Goal: Information Seeking & Learning: Learn about a topic

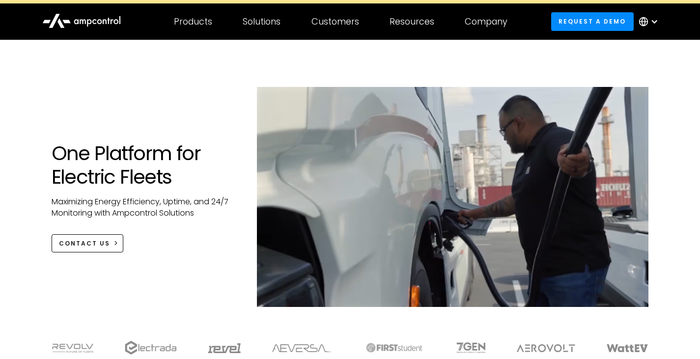
scroll to position [20, 0]
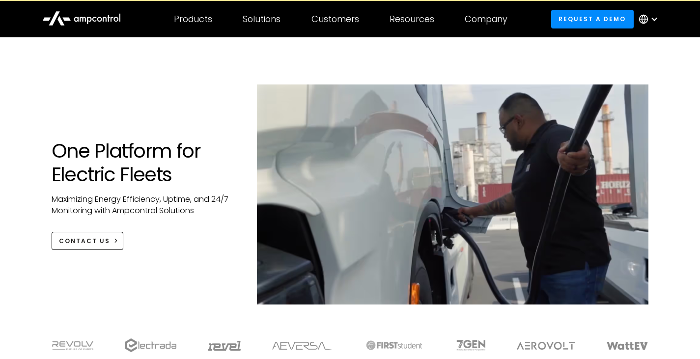
click at [143, 110] on div "One Platform for Electric Fleets Maximizing Energy Efficiency, Uptime, and 24/7…" at bounding box center [350, 205] width 617 height 240
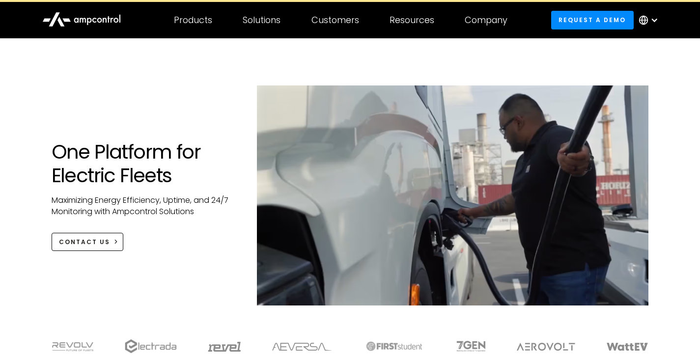
scroll to position [0, 0]
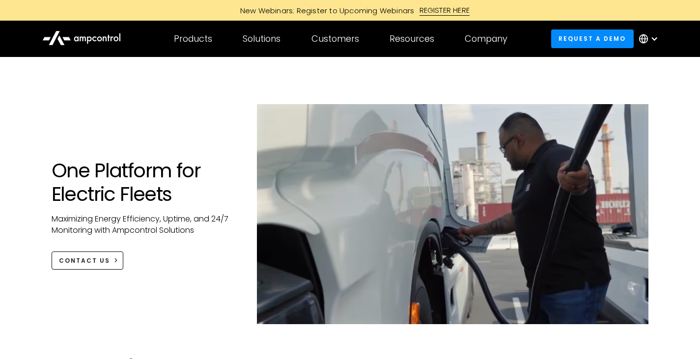
click at [146, 178] on h1 "One Platform for Electric Fleets" at bounding box center [145, 182] width 186 height 47
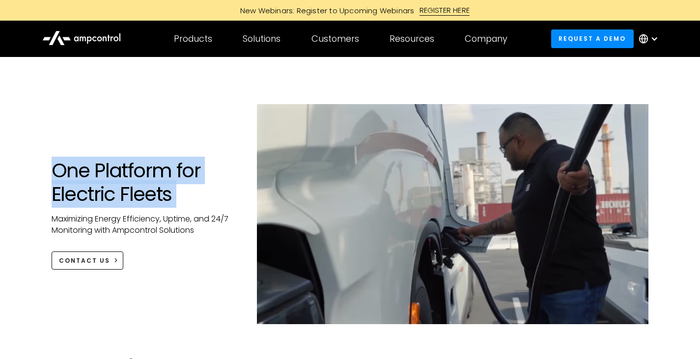
click at [146, 178] on h1 "One Platform for Electric Fleets" at bounding box center [145, 182] width 186 height 47
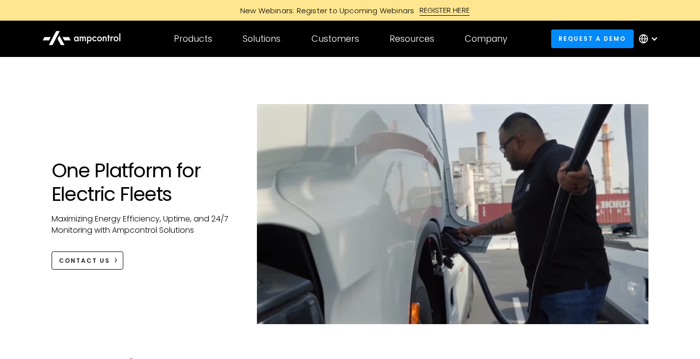
click at [146, 178] on h1 "One Platform for Electric Fleets" at bounding box center [145, 182] width 186 height 47
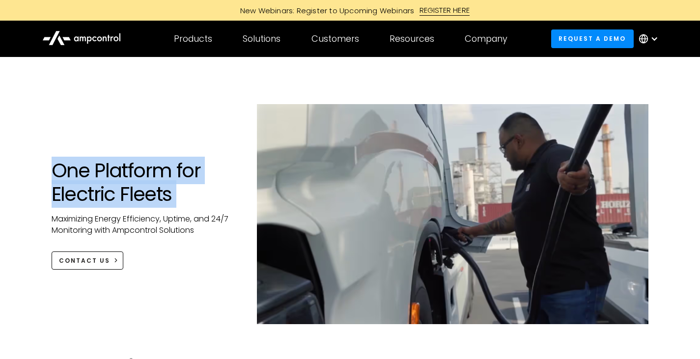
click at [146, 178] on h1 "One Platform for Electric Fleets" at bounding box center [145, 182] width 186 height 47
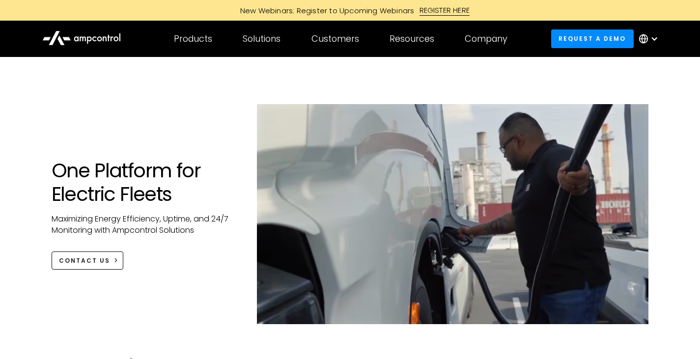
click at [179, 198] on h1 "One Platform for Electric Fleets" at bounding box center [145, 182] width 186 height 47
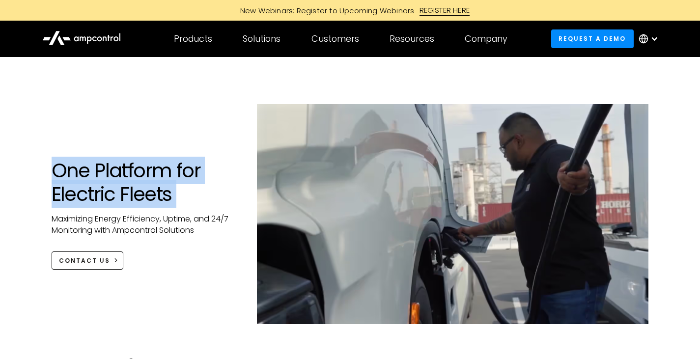
click at [179, 198] on h1 "One Platform for Electric Fleets" at bounding box center [145, 182] width 186 height 47
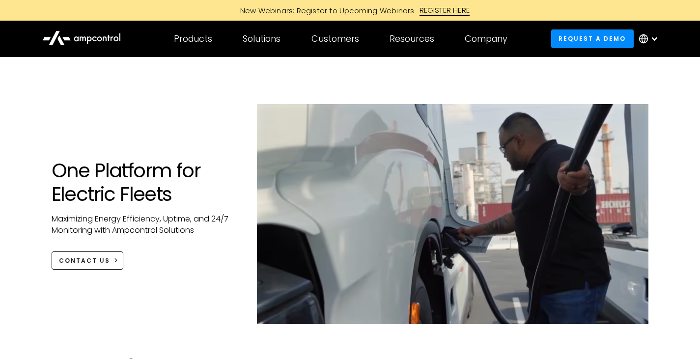
click at [27, 259] on div "One Platform for Electric Fleets Maximizing Energy Efficiency, Uptime, and 24/7…" at bounding box center [350, 200] width 700 height 287
click at [110, 193] on h1 "One Platform for Electric Fleets" at bounding box center [145, 182] width 186 height 47
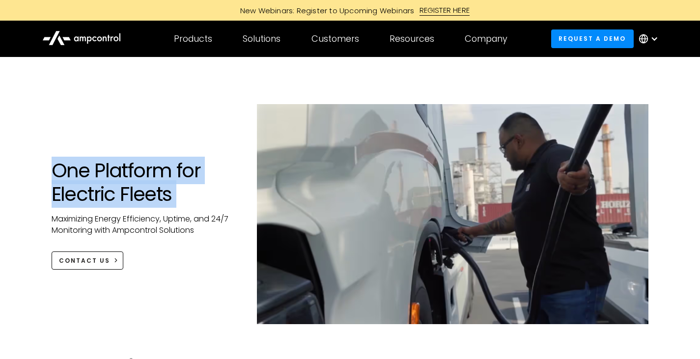
click at [110, 193] on h1 "One Platform for Electric Fleets" at bounding box center [145, 182] width 186 height 47
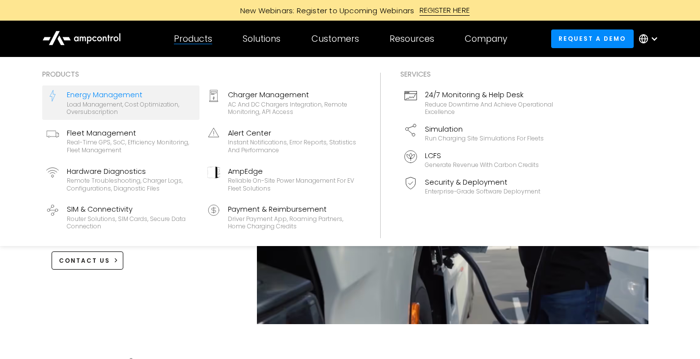
click at [122, 104] on div "Load management, cost optimization, oversubscription" at bounding box center [131, 108] width 129 height 15
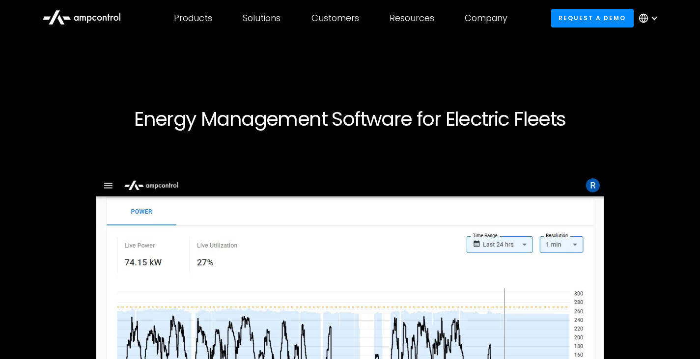
click at [148, 126] on h1 "Energy Management Software for Electric Fleets" at bounding box center [351, 119] width 598 height 24
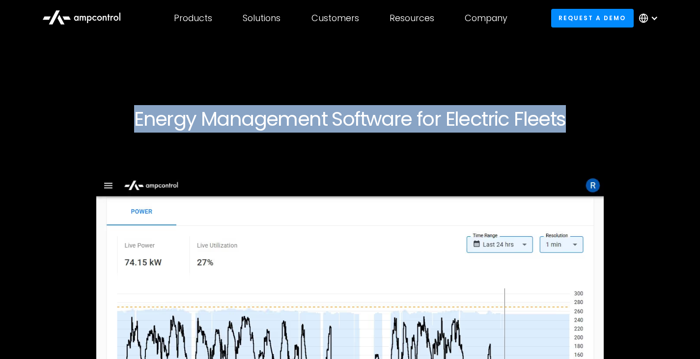
click at [148, 126] on h1 "Energy Management Software for Electric Fleets" at bounding box center [351, 119] width 598 height 24
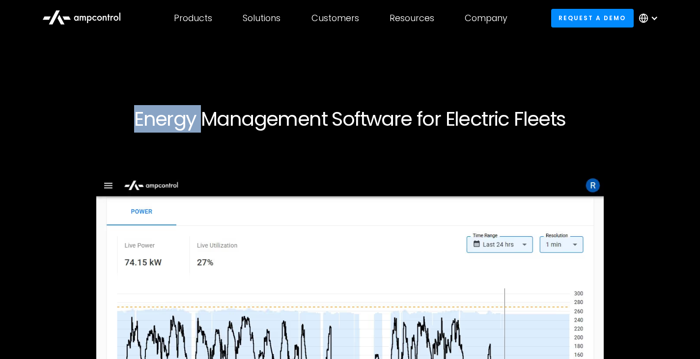
click at [148, 126] on h1 "Energy Management Software for Electric Fleets" at bounding box center [351, 119] width 598 height 24
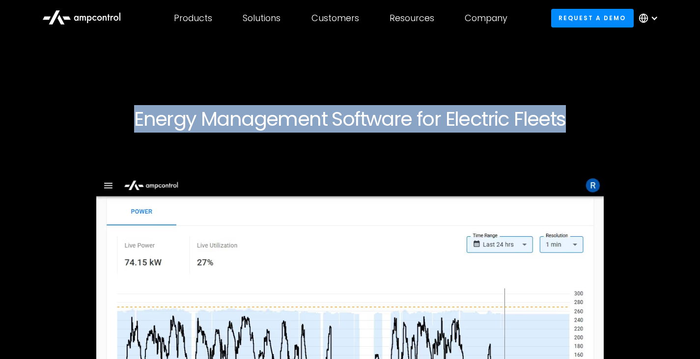
click at [148, 126] on h1 "Energy Management Software for Electric Fleets" at bounding box center [351, 119] width 598 height 24
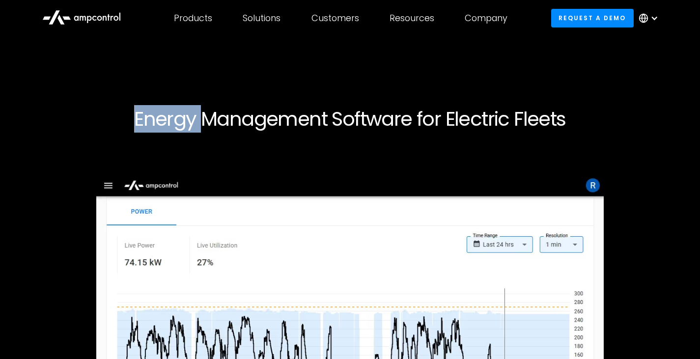
click at [148, 126] on h1 "Energy Management Software for Electric Fleets" at bounding box center [351, 119] width 598 height 24
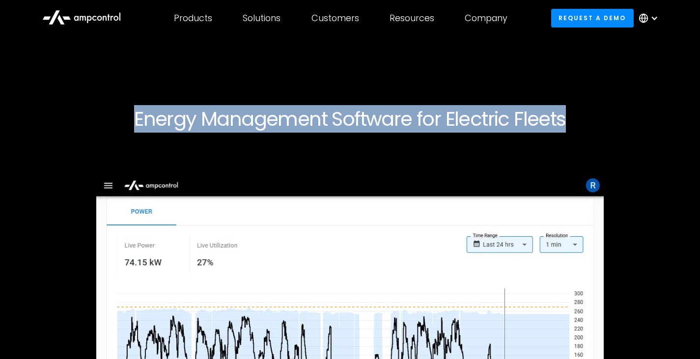
click at [148, 126] on h1 "Energy Management Software for Electric Fleets" at bounding box center [351, 119] width 598 height 24
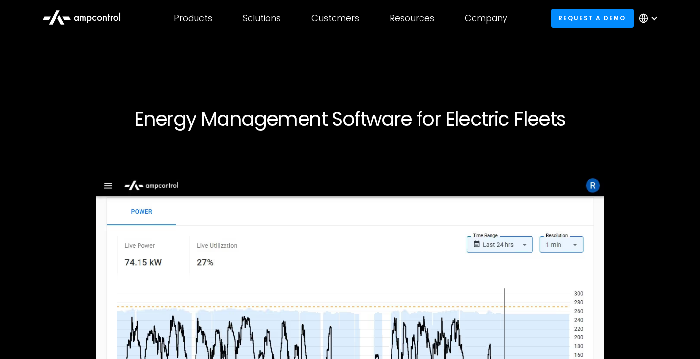
click at [108, 19] on icon at bounding box center [108, 17] width 2 height 6
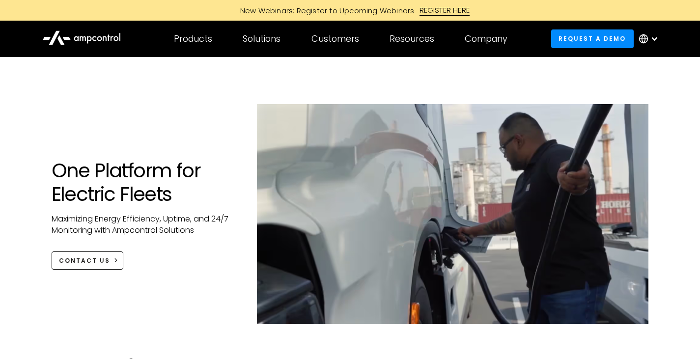
click at [190, 114] on div "One Platform for Electric Fleets Maximizing Energy Efficiency, Uptime, and 24/7…" at bounding box center [350, 224] width 617 height 240
click at [160, 117] on div "One Platform for Electric Fleets Maximizing Energy Efficiency, Uptime, and 24/7…" at bounding box center [350, 224] width 617 height 240
click at [182, 48] on div "Products Products Energy Management Load management, cost optimization, oversub…" at bounding box center [193, 39] width 69 height 34
click at [83, 36] on icon at bounding box center [81, 37] width 79 height 23
click at [160, 80] on div at bounding box center [351, 72] width 598 height 31
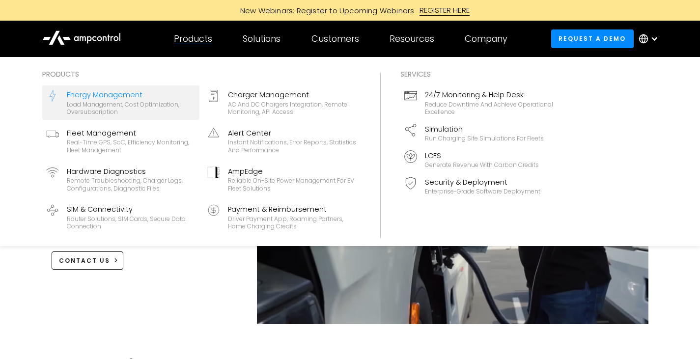
click at [103, 97] on div "Energy Management" at bounding box center [131, 94] width 129 height 11
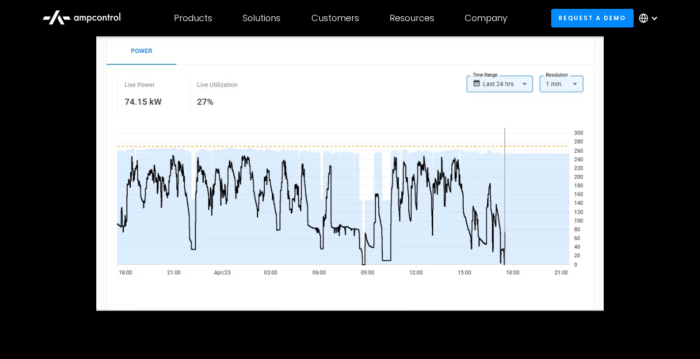
scroll to position [162, 0]
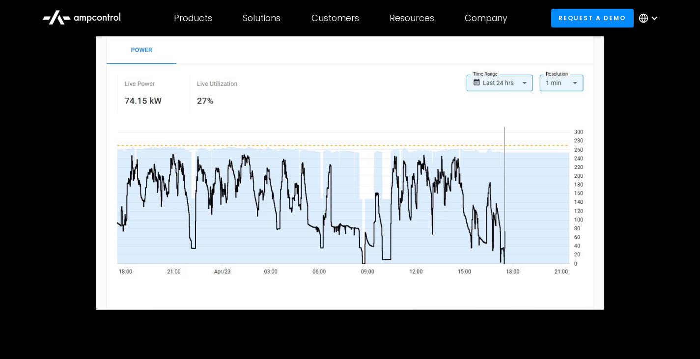
click at [608, 49] on div at bounding box center [351, 170] width 598 height 355
